Goal: Information Seeking & Learning: Understand process/instructions

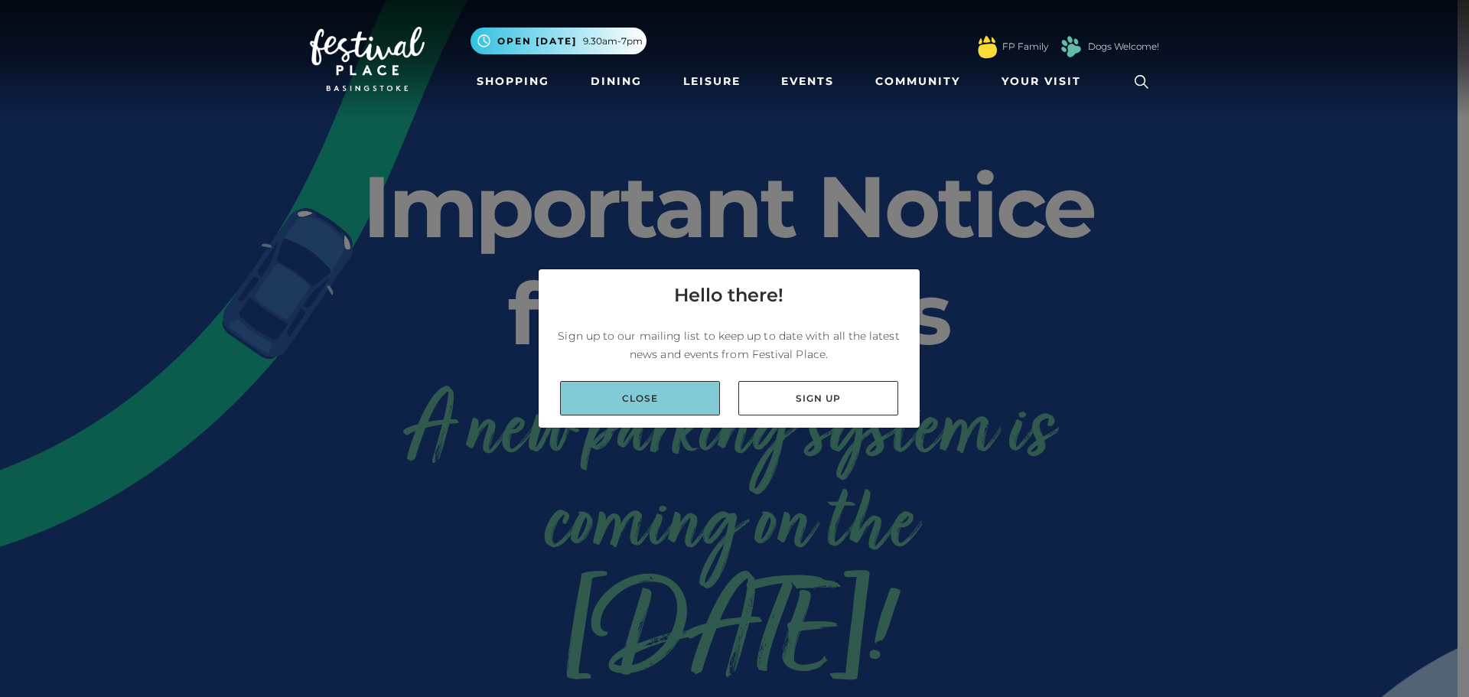
click at [699, 397] on link "Close" at bounding box center [640, 398] width 160 height 34
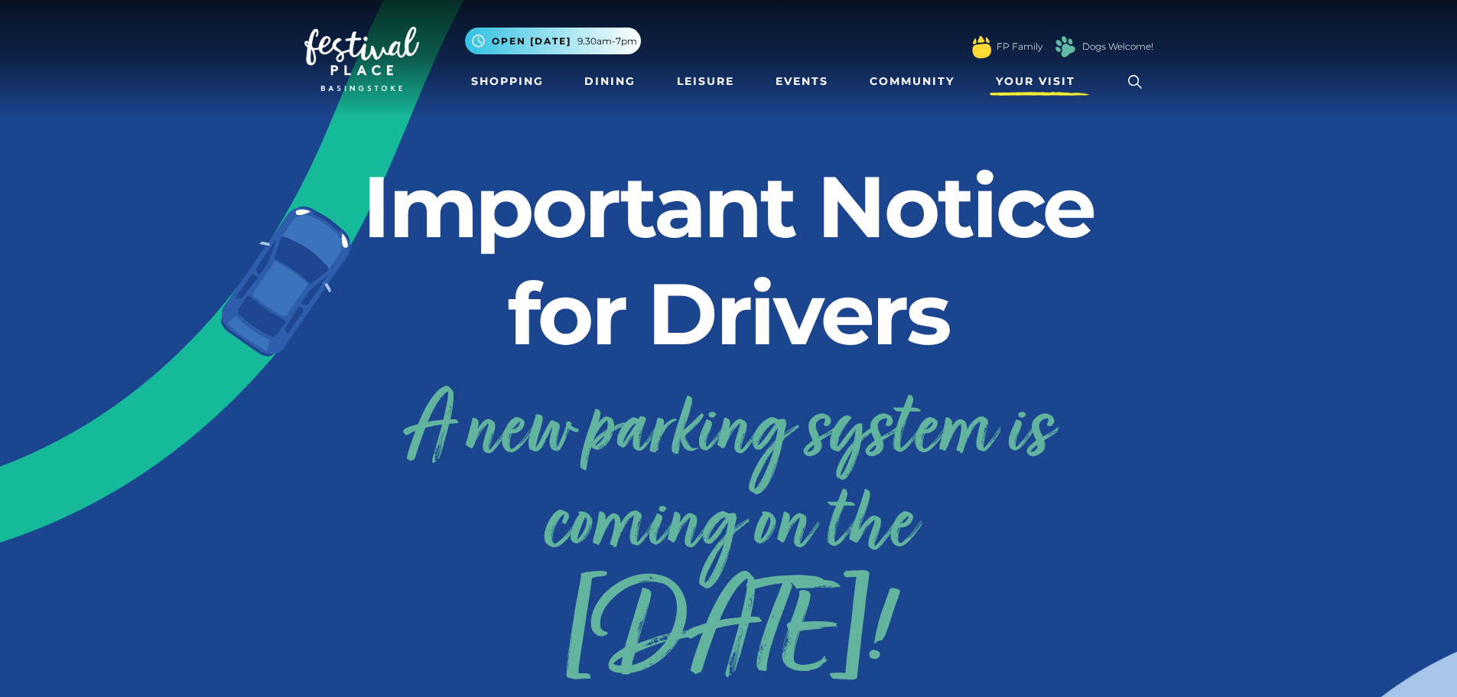
click at [1033, 77] on span "Your Visit" at bounding box center [1036, 81] width 80 height 16
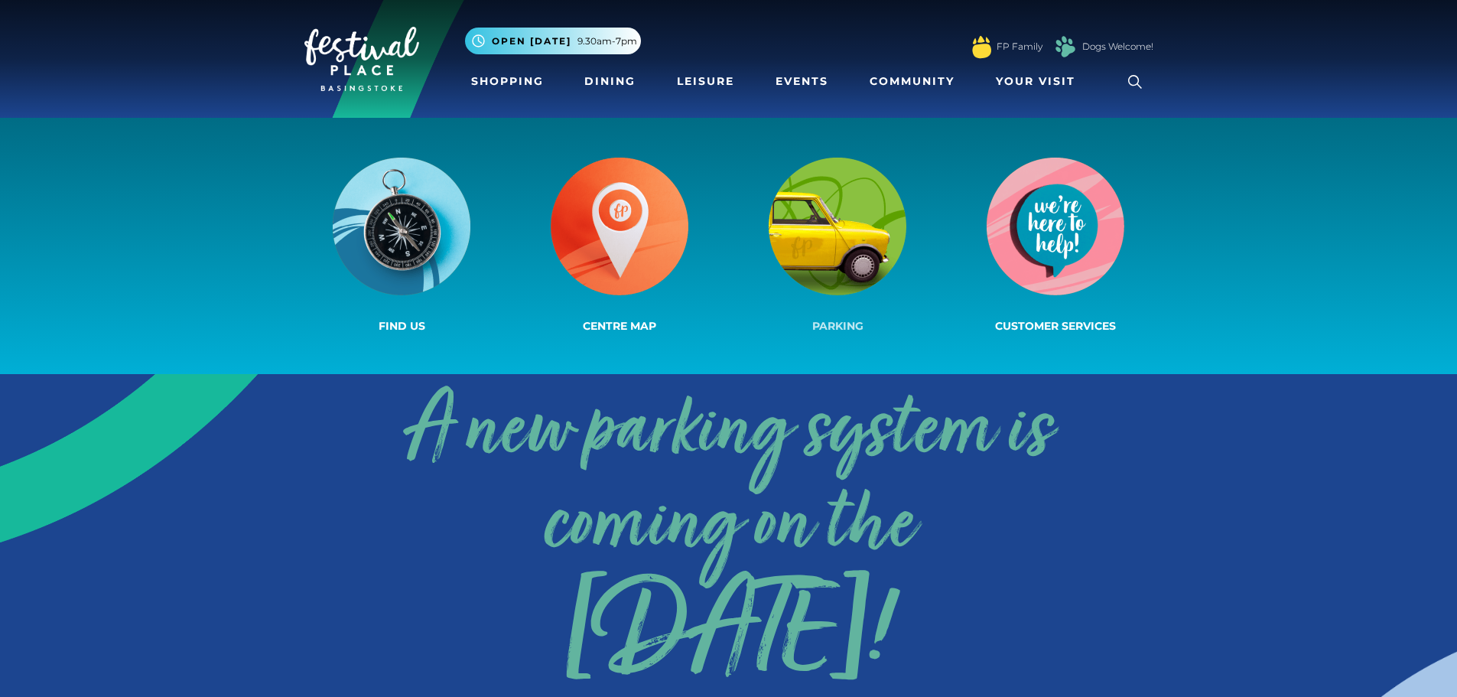
click at [832, 268] on img at bounding box center [838, 227] width 138 height 138
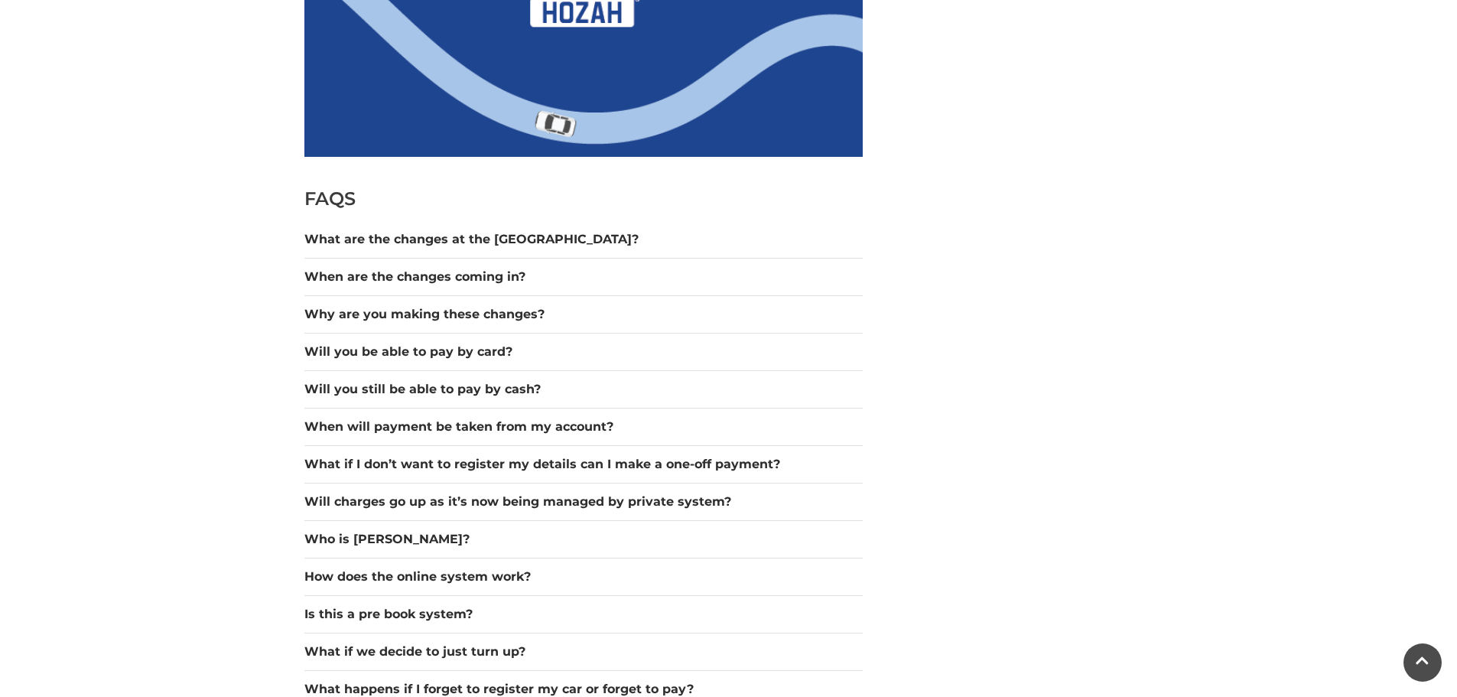
scroll to position [1224, 0]
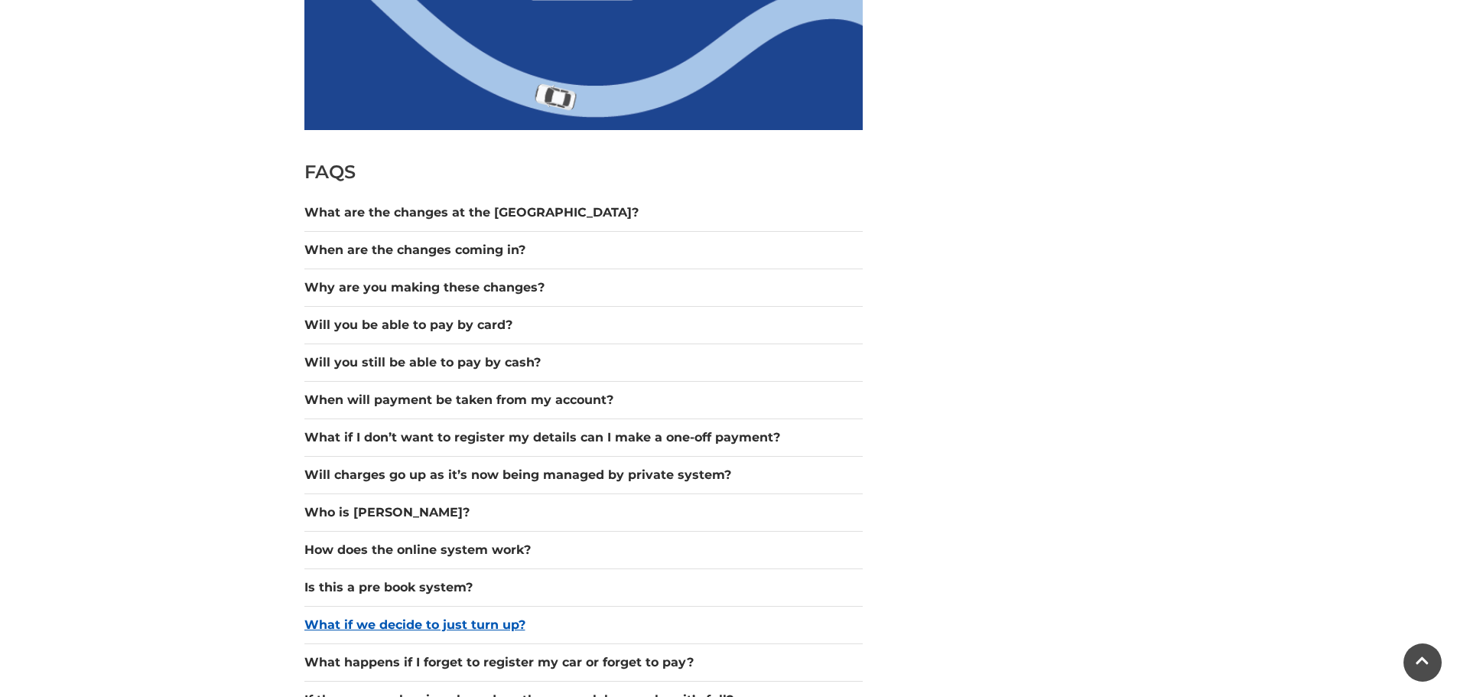
click at [494, 625] on button "What if we decide to just turn up?" at bounding box center [583, 625] width 558 height 18
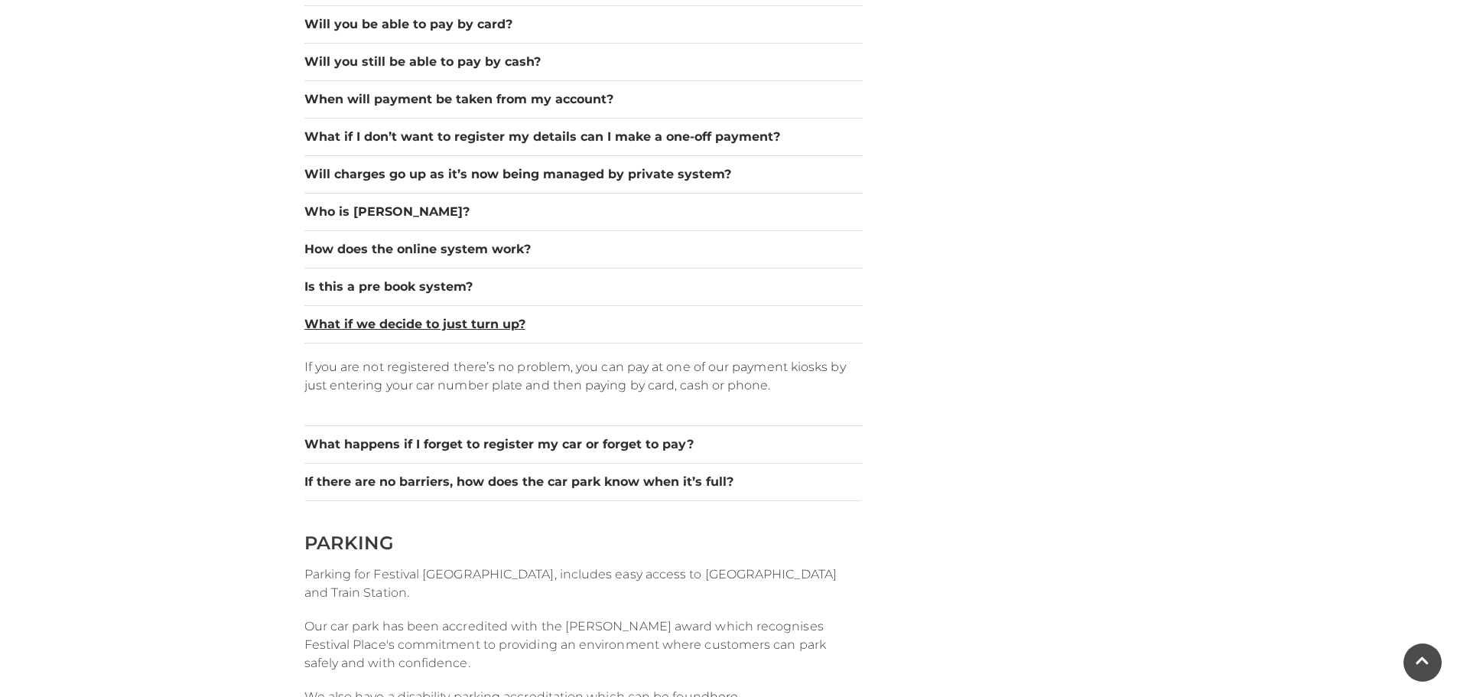
scroll to position [1606, 0]
